Goal: Task Accomplishment & Management: Manage account settings

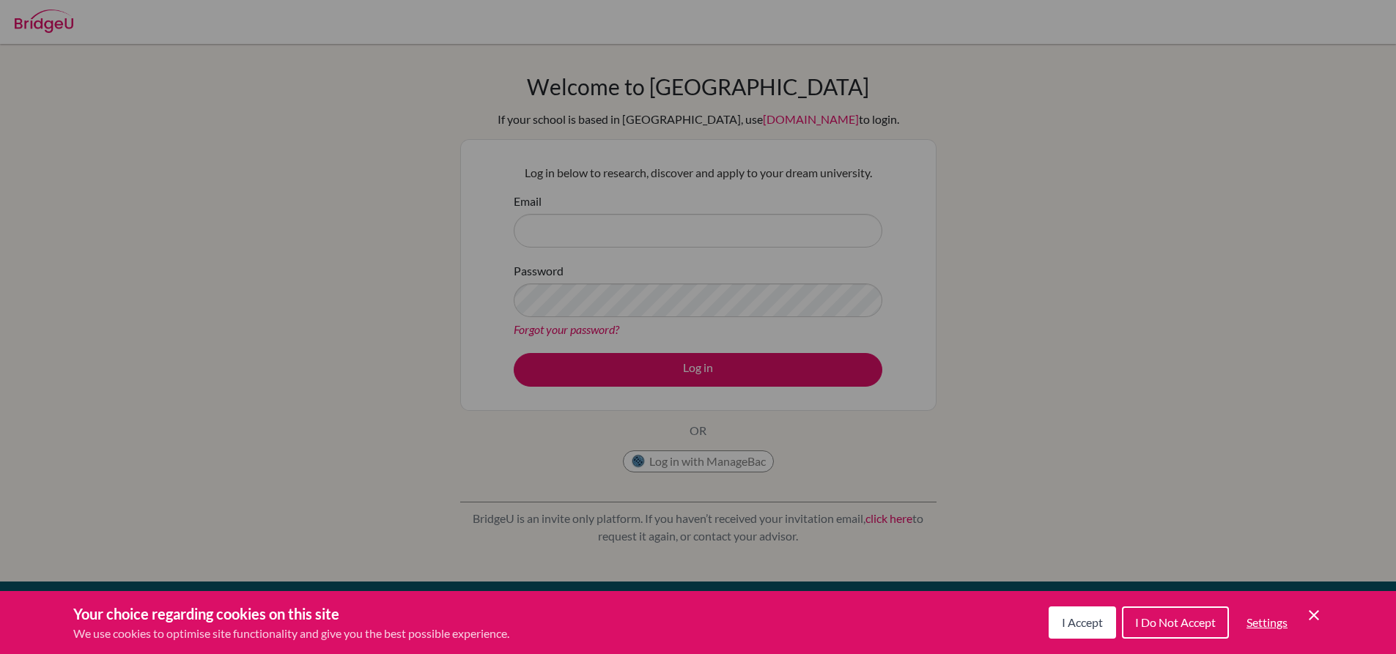
click at [1318, 621] on icon "Cookie Control Close Icon" at bounding box center [1314, 616] width 18 height 18
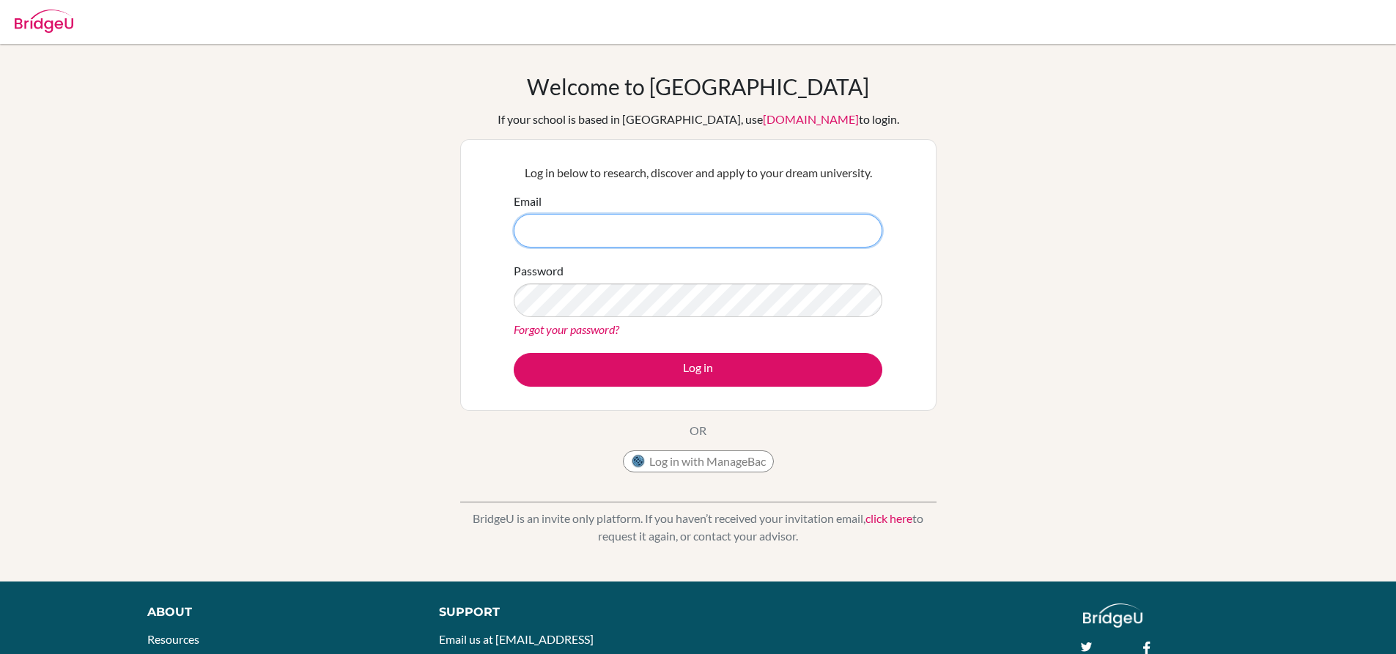
click at [799, 229] on input "Email" at bounding box center [698, 231] width 369 height 34
type input "[EMAIL_ADDRESS][PERSON_NAME][DOMAIN_NAME]"
click at [514, 353] on button "Log in" at bounding box center [698, 370] width 369 height 34
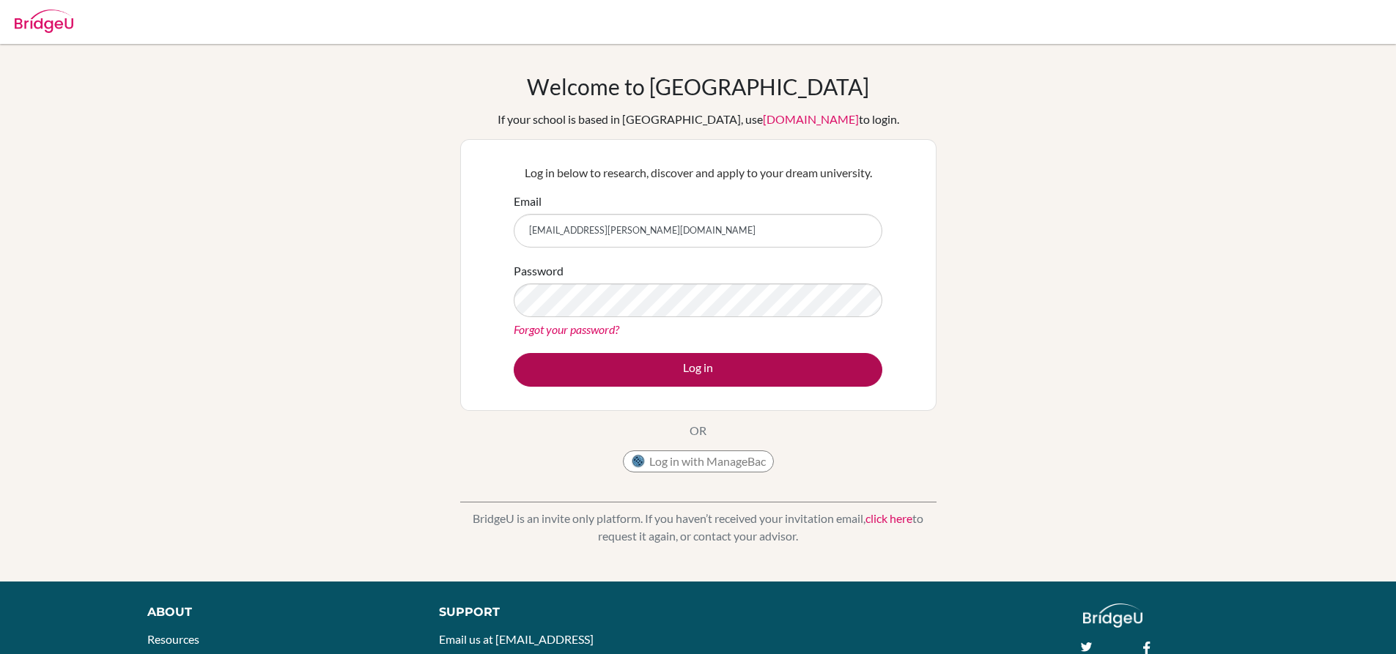
click at [829, 355] on button "Log in" at bounding box center [698, 370] width 369 height 34
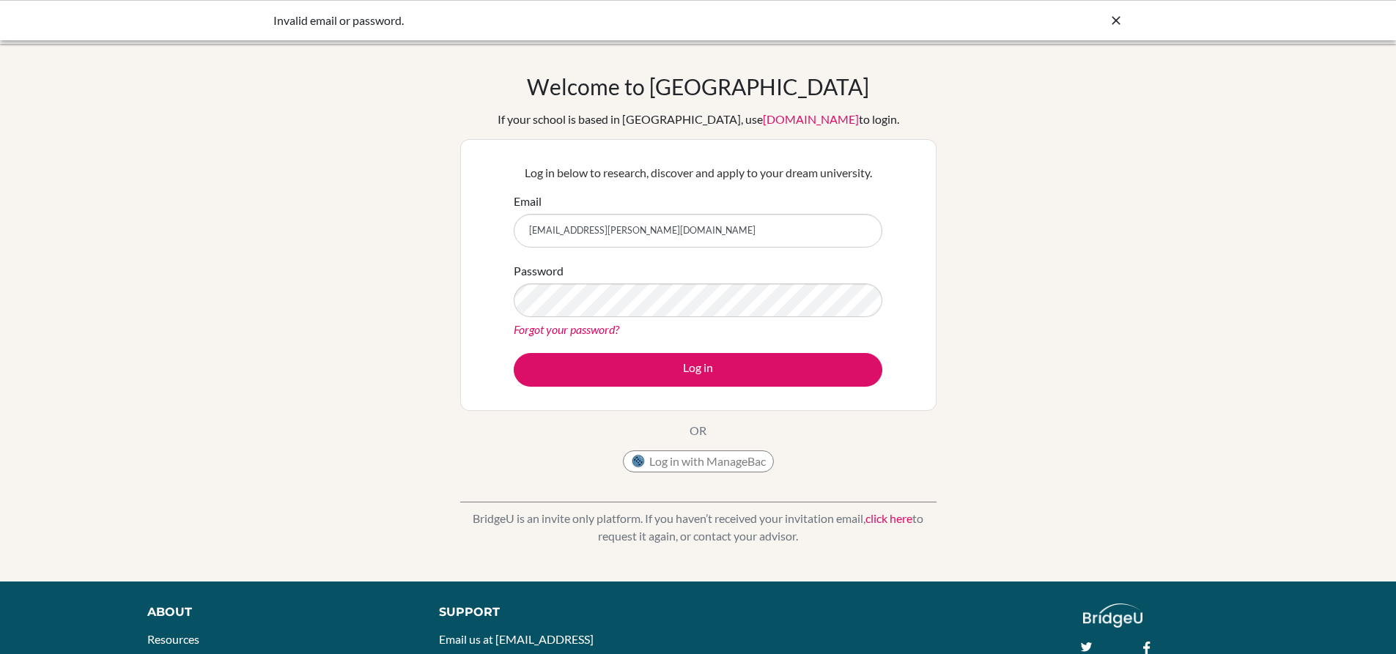
click at [514, 353] on button "Log in" at bounding box center [698, 370] width 369 height 34
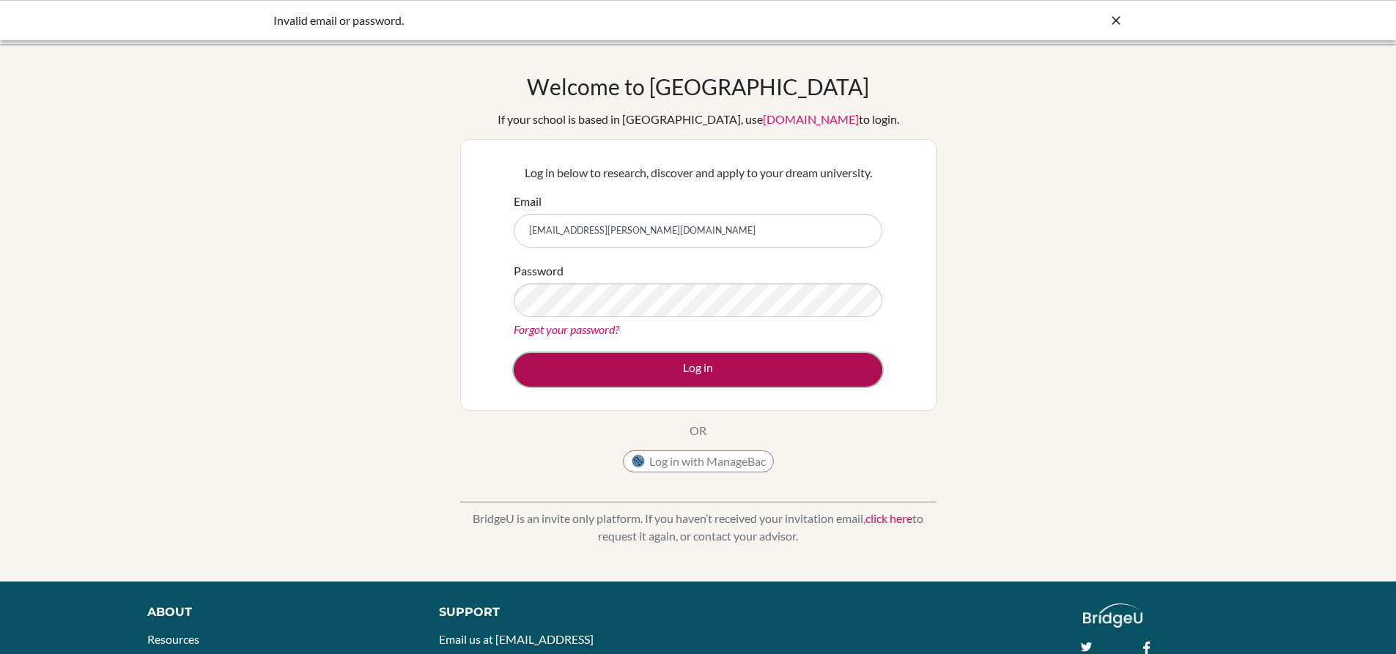
click at [783, 378] on button "Log in" at bounding box center [698, 370] width 369 height 34
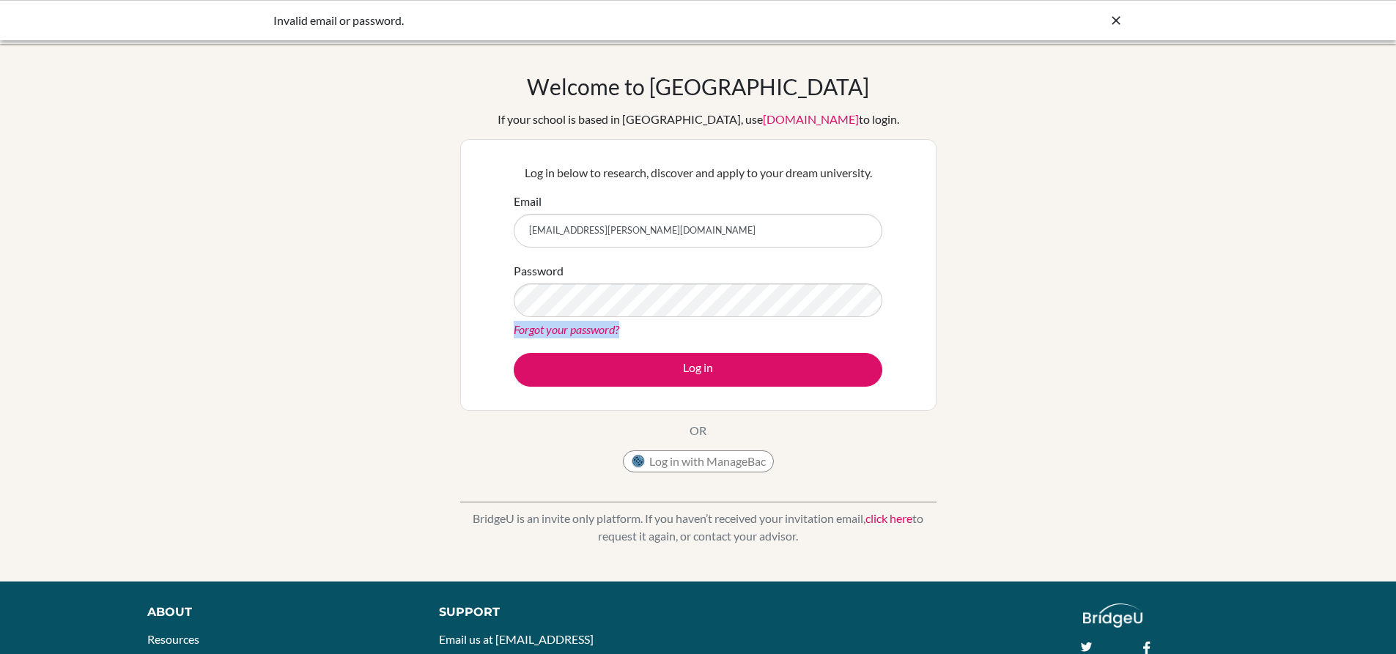
click at [728, 300] on div "Password Forgot your password?" at bounding box center [698, 300] width 369 height 76
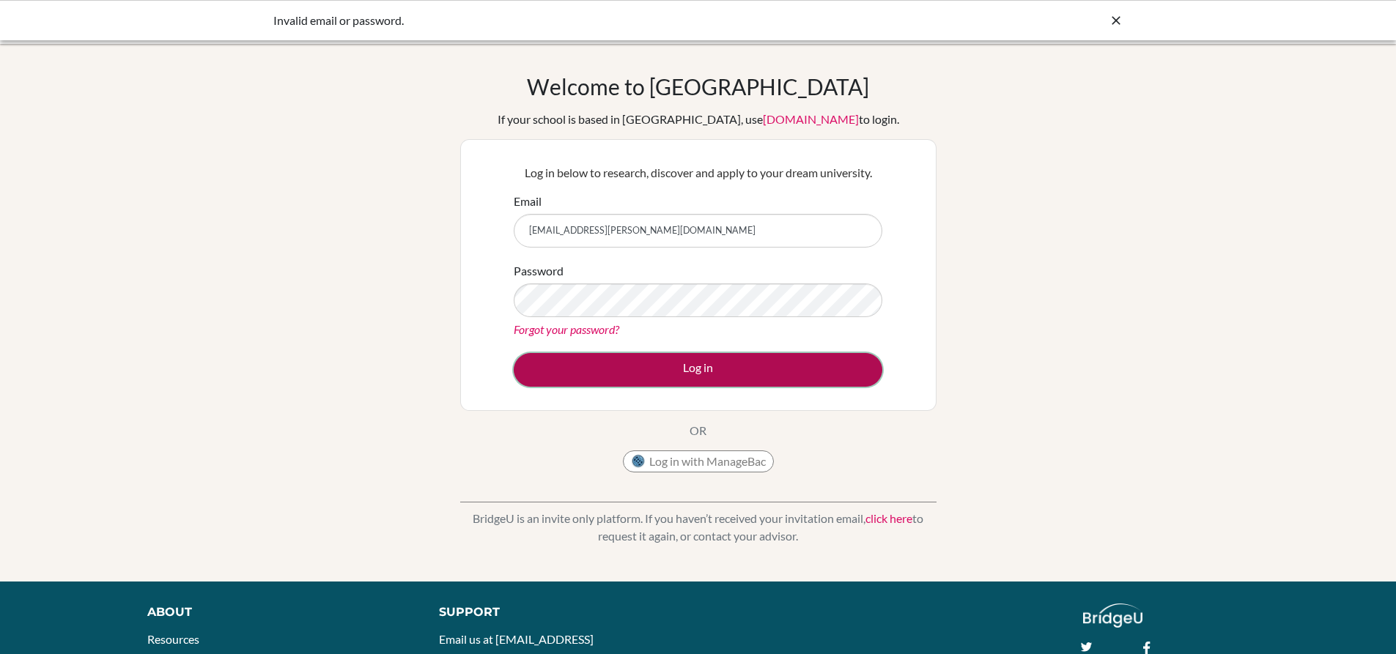
click at [663, 380] on button "Log in" at bounding box center [698, 370] width 369 height 34
